Goal: Task Accomplishment & Management: Complete application form

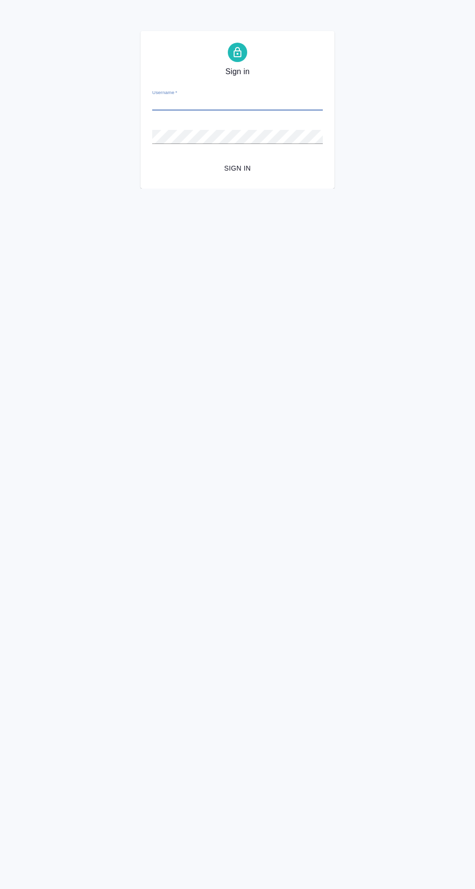
click at [270, 104] on input "Username   *" at bounding box center [237, 104] width 171 height 14
type input "y.agarkova@awatera.com"
click at [152, 159] on button "Sign in" at bounding box center [237, 168] width 171 height 18
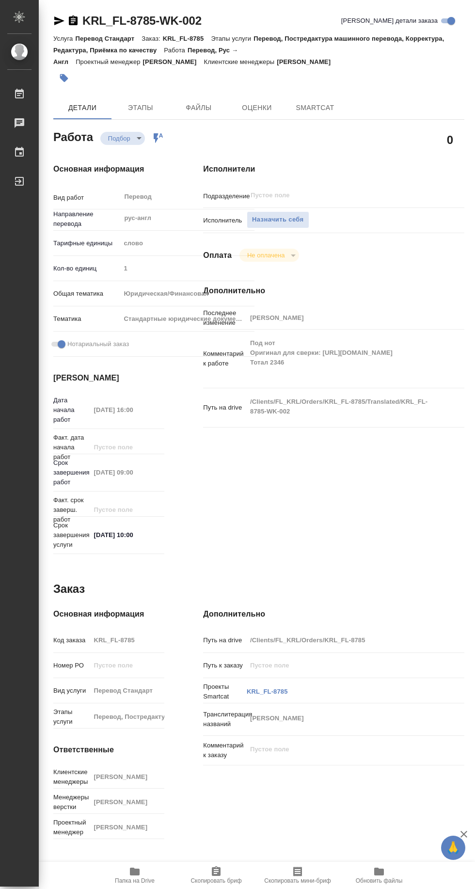
type textarea "x"
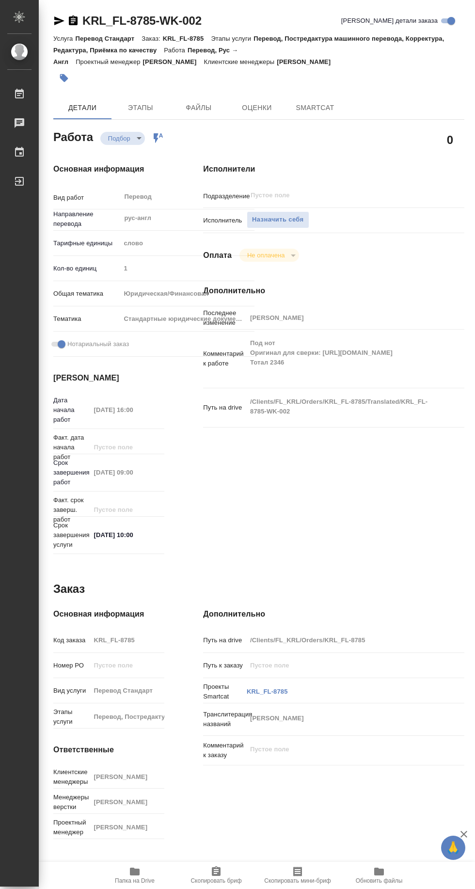
type textarea "x"
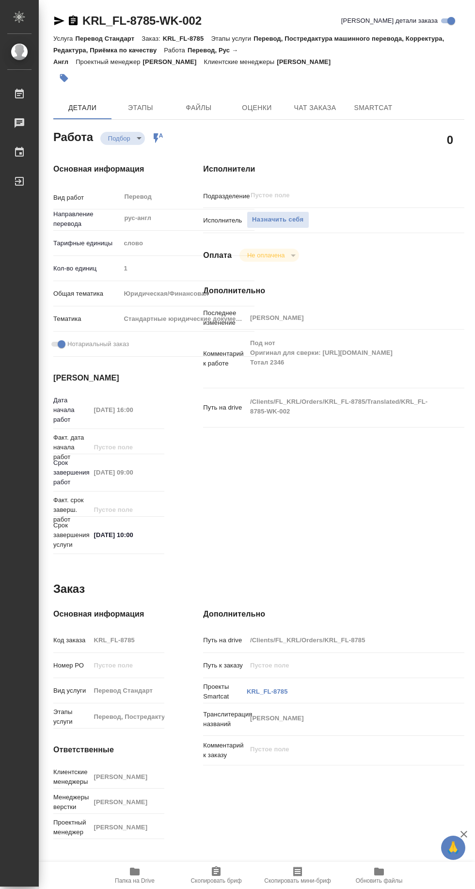
type textarea "x"
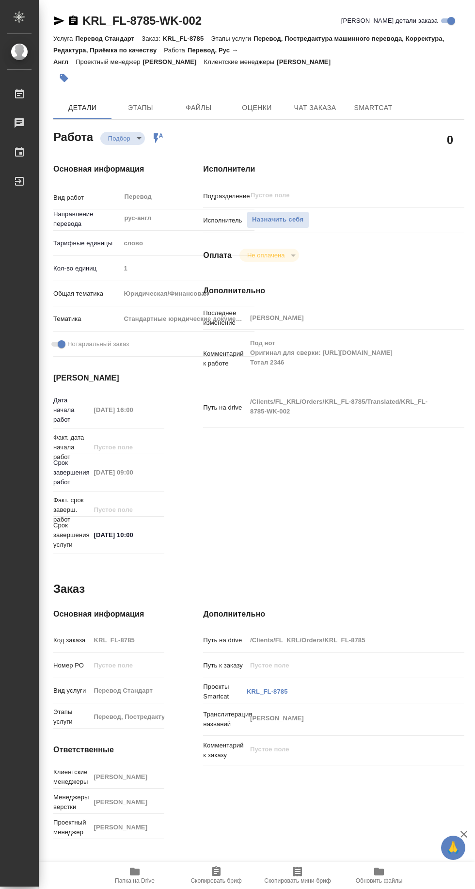
type textarea "x"
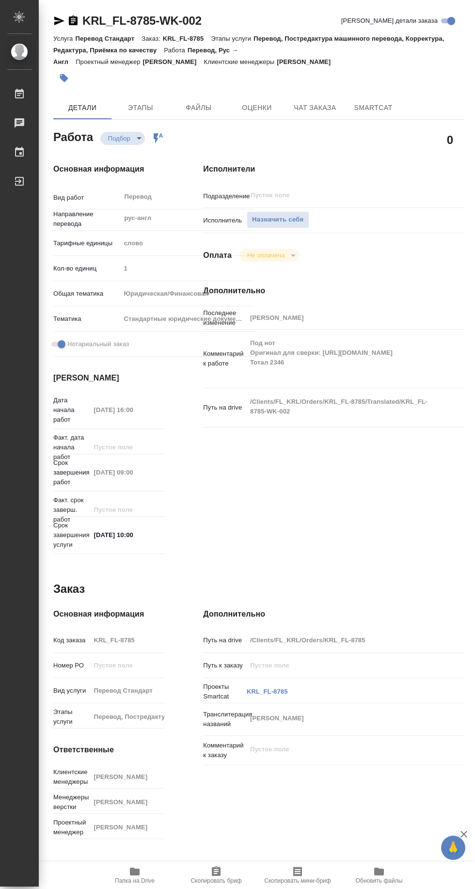
type textarea "x"
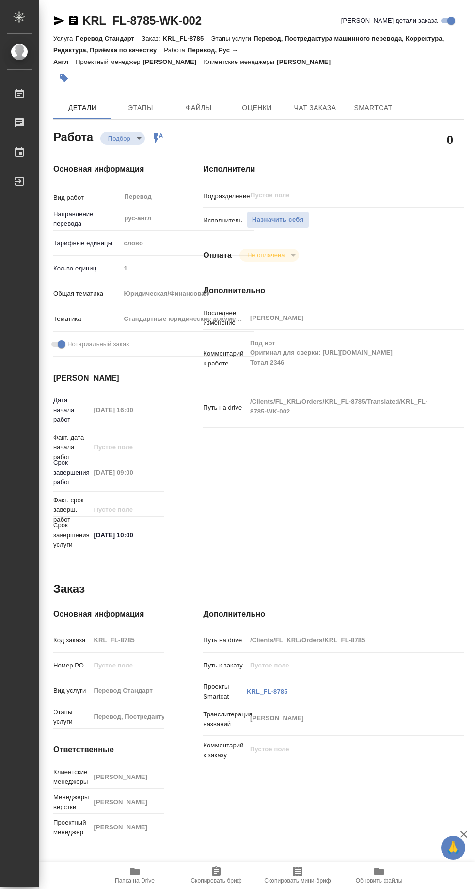
type textarea "x"
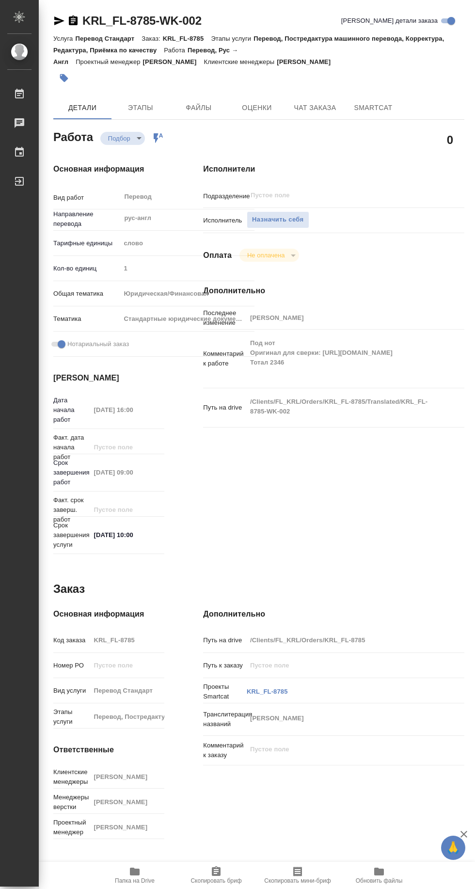
click at [136, 880] on span "Папка на Drive" at bounding box center [135, 880] width 40 height 7
type textarea "x"
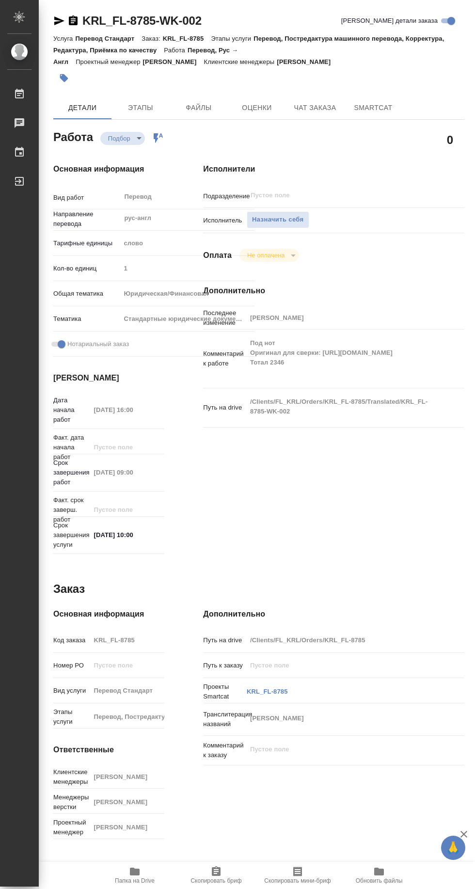
type textarea "x"
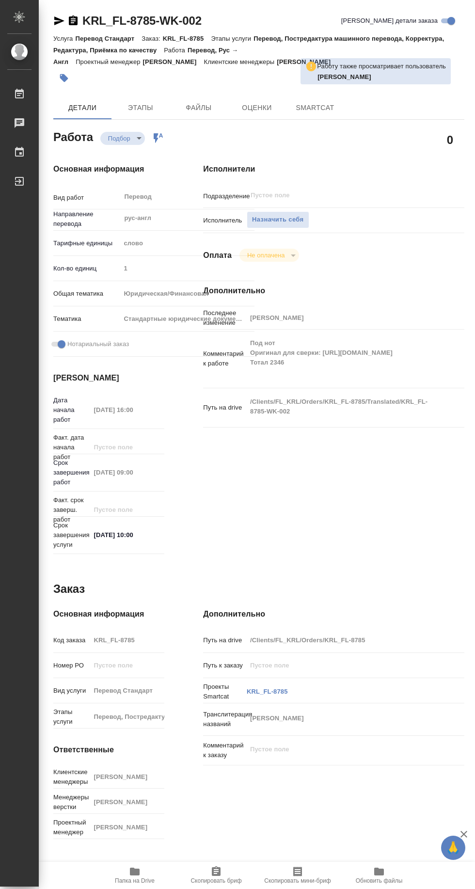
type textarea "x"
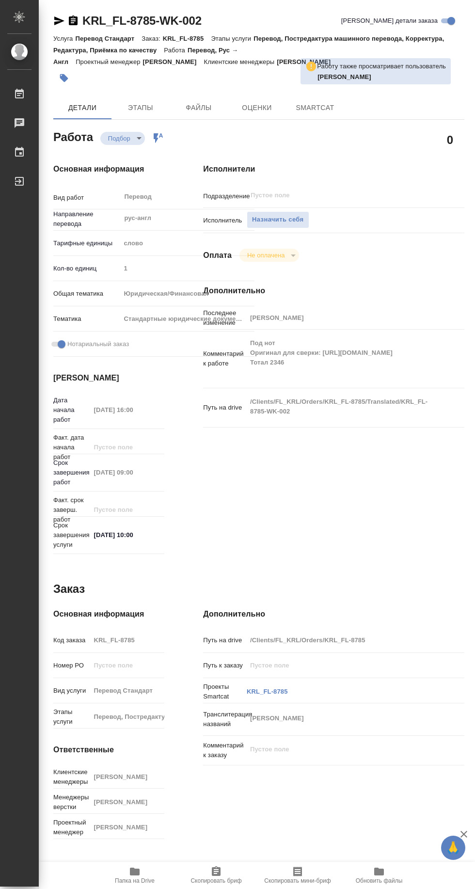
type textarea "x"
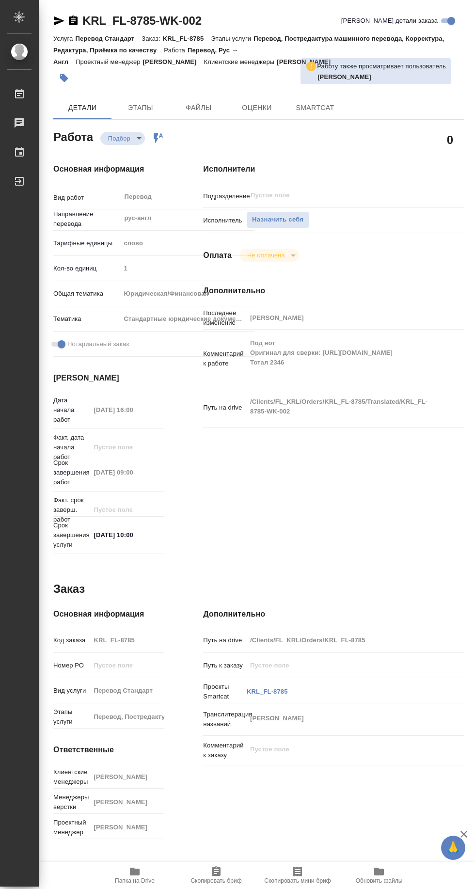
type textarea "x"
click at [286, 220] on span "Назначить себя" at bounding box center [277, 219] width 51 height 11
type textarea "x"
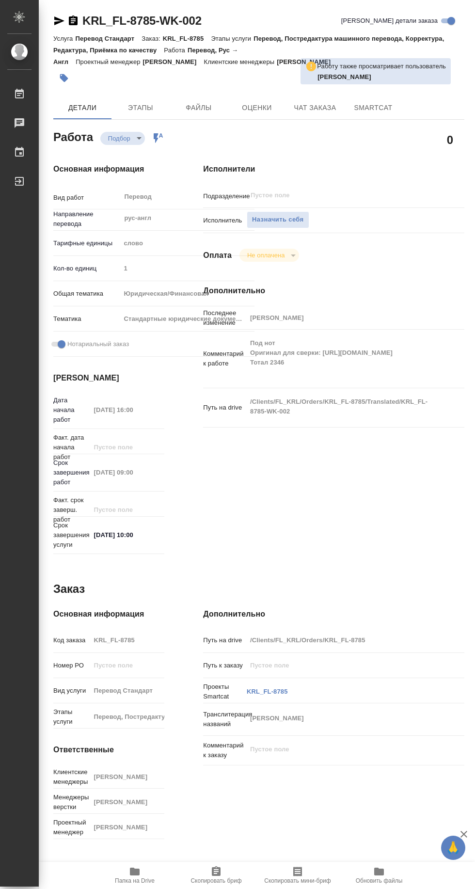
type textarea "x"
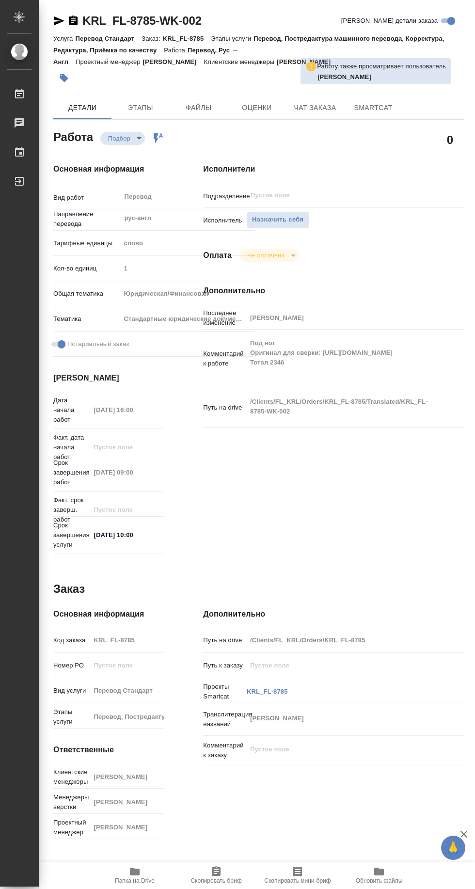
type textarea "x"
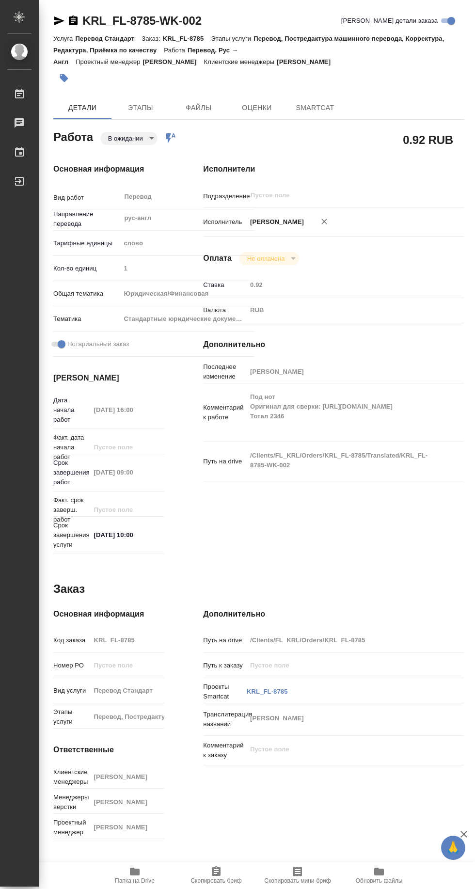
type textarea "x"
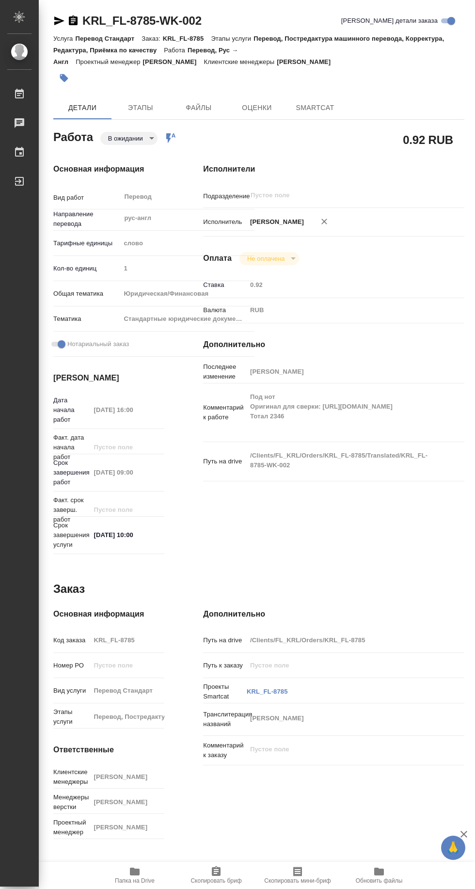
type textarea "x"
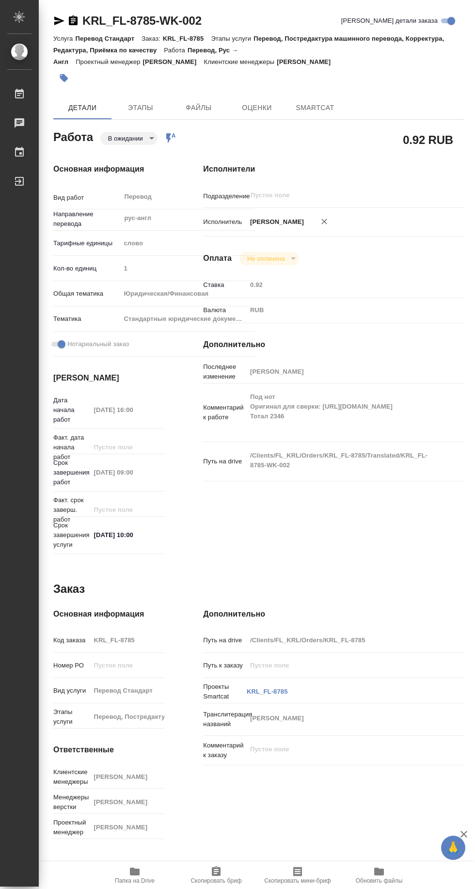
type textarea "x"
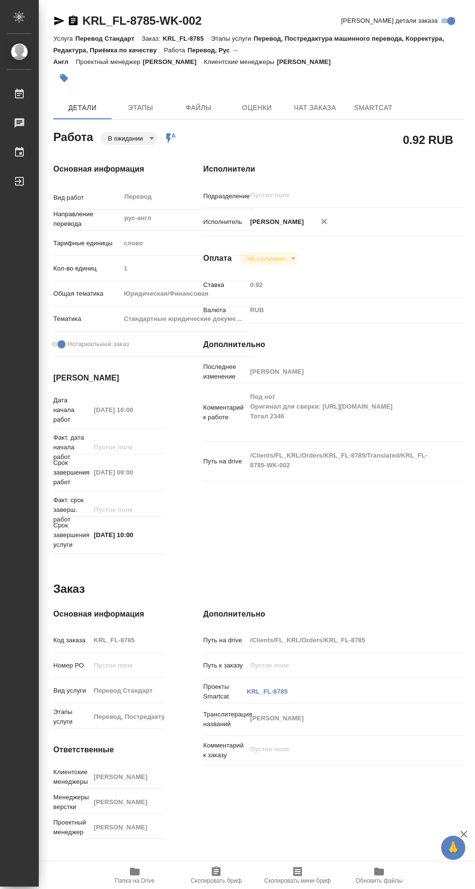
type textarea "x"
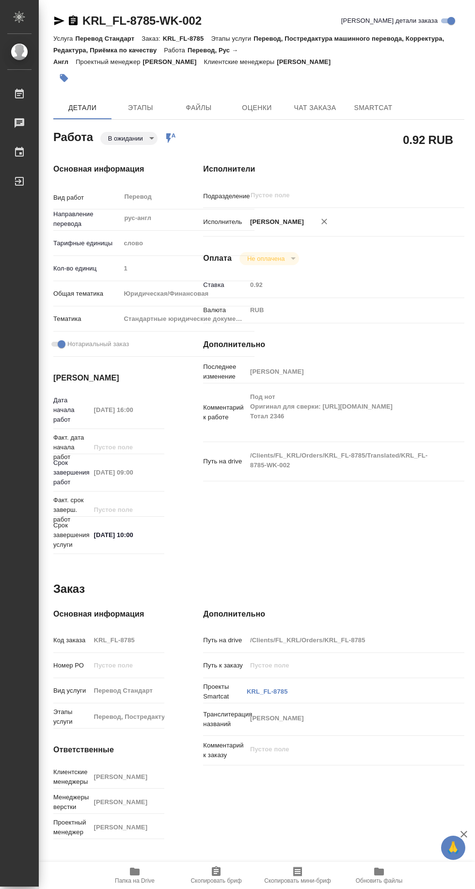
type textarea "x"
